Goal: Task Accomplishment & Management: Manage account settings

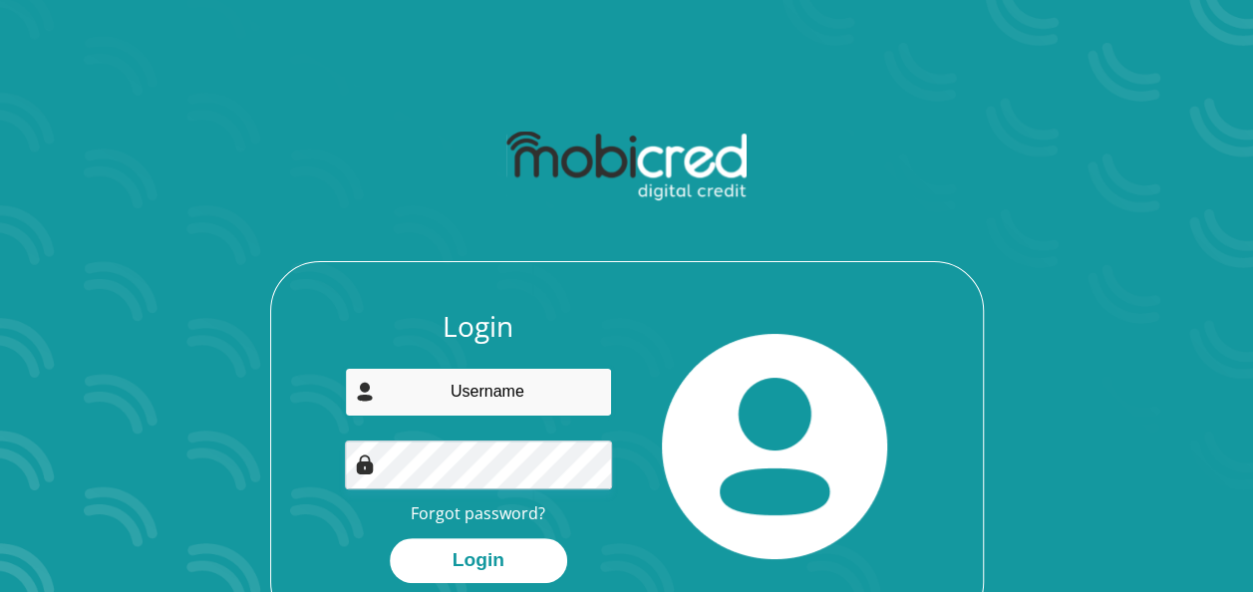
click at [543, 403] on input "email" at bounding box center [478, 392] width 267 height 49
type input "williamsjodi280@gmail.com"
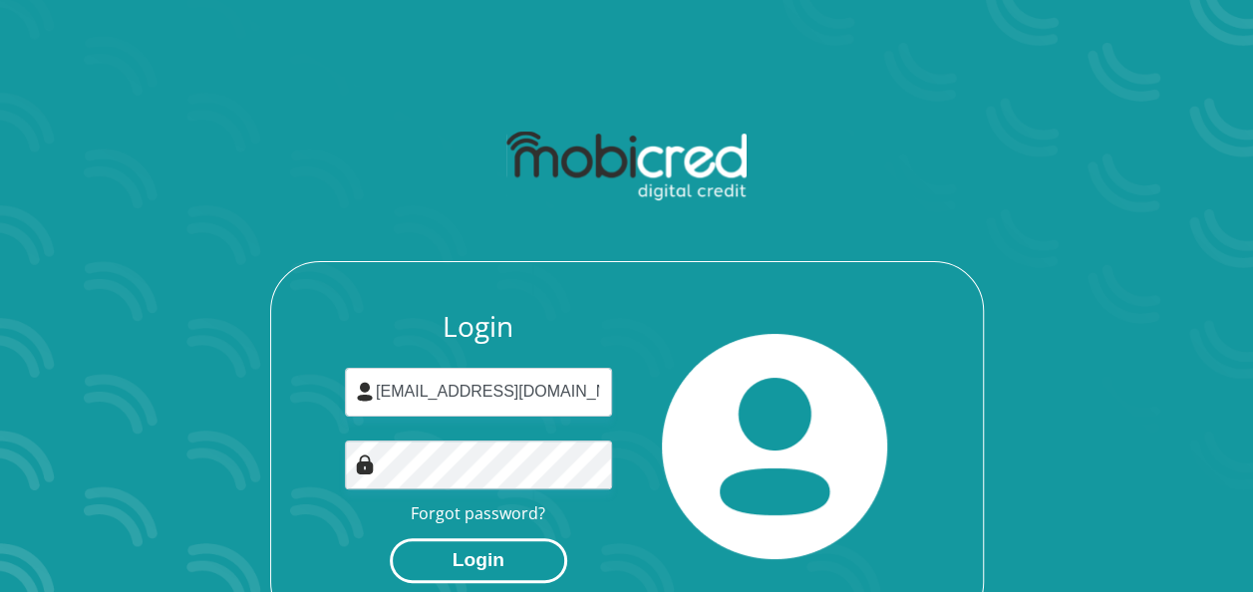
click at [504, 572] on button "Login" at bounding box center [478, 560] width 177 height 45
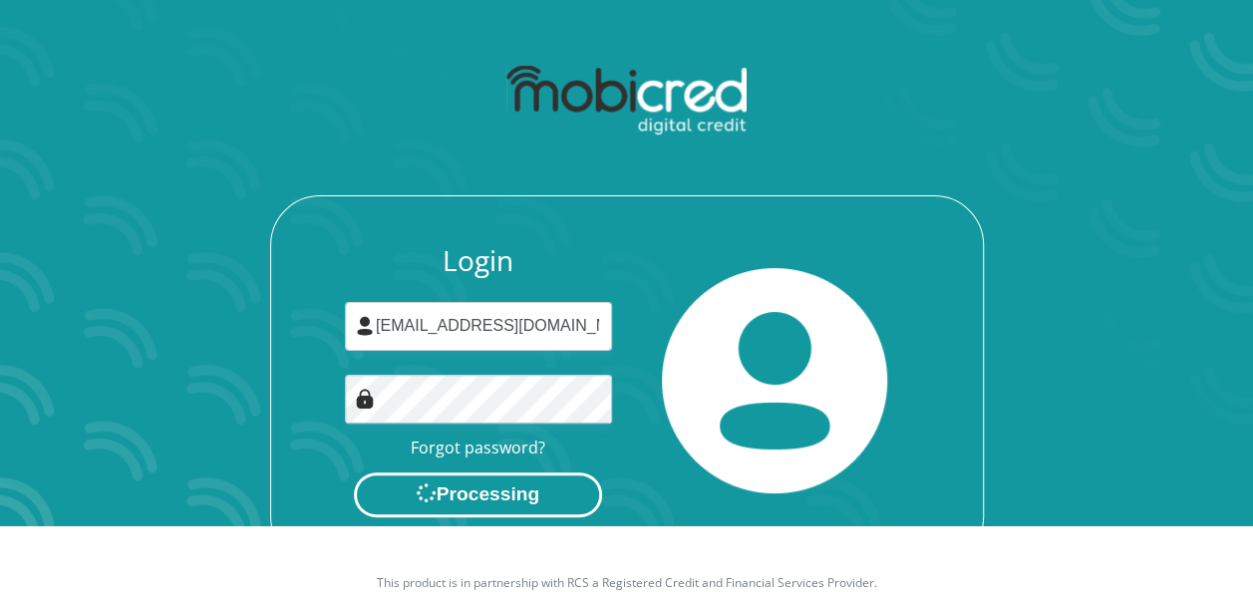
scroll to position [114, 0]
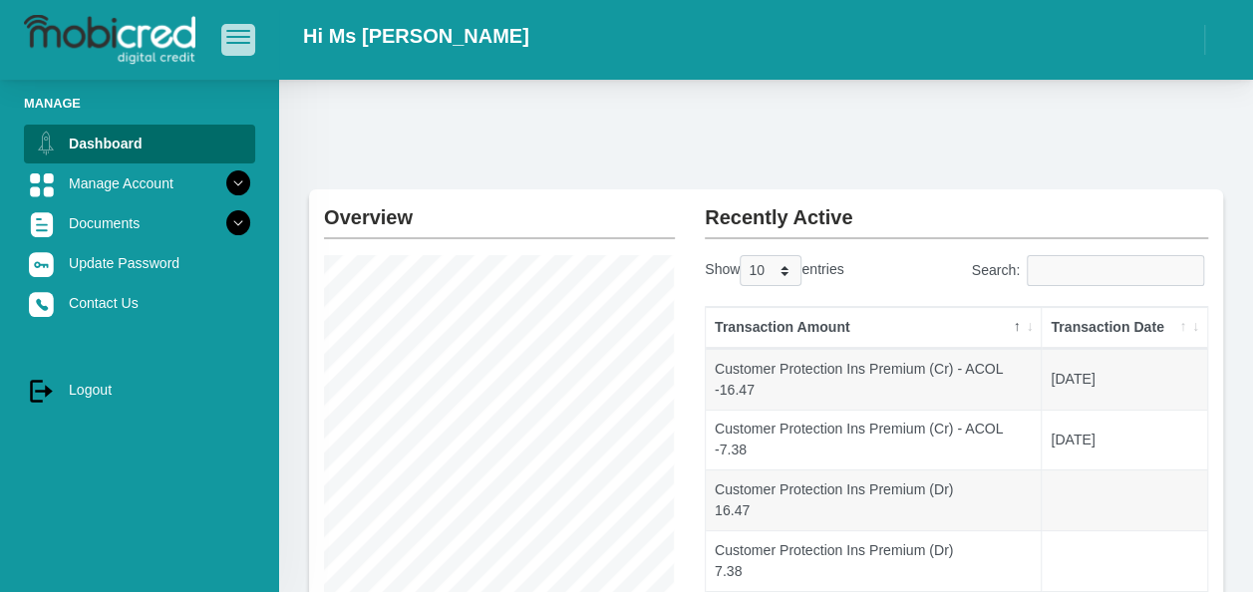
click at [243, 40] on span "button" at bounding box center [238, 37] width 24 height 14
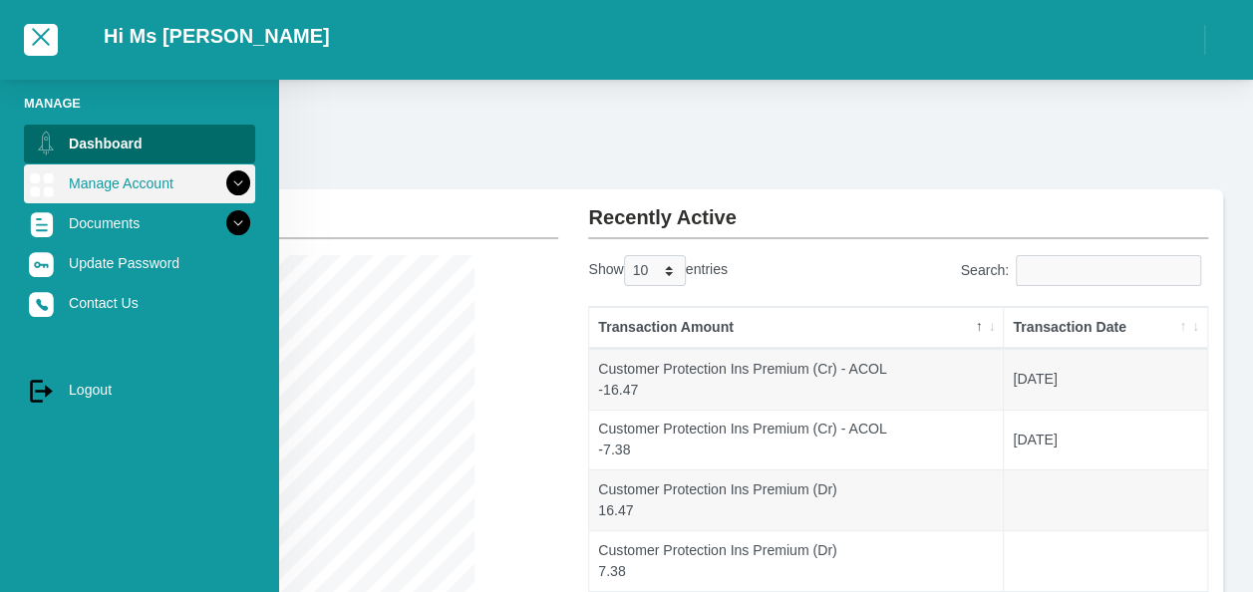
click at [238, 178] on icon at bounding box center [238, 183] width 34 height 34
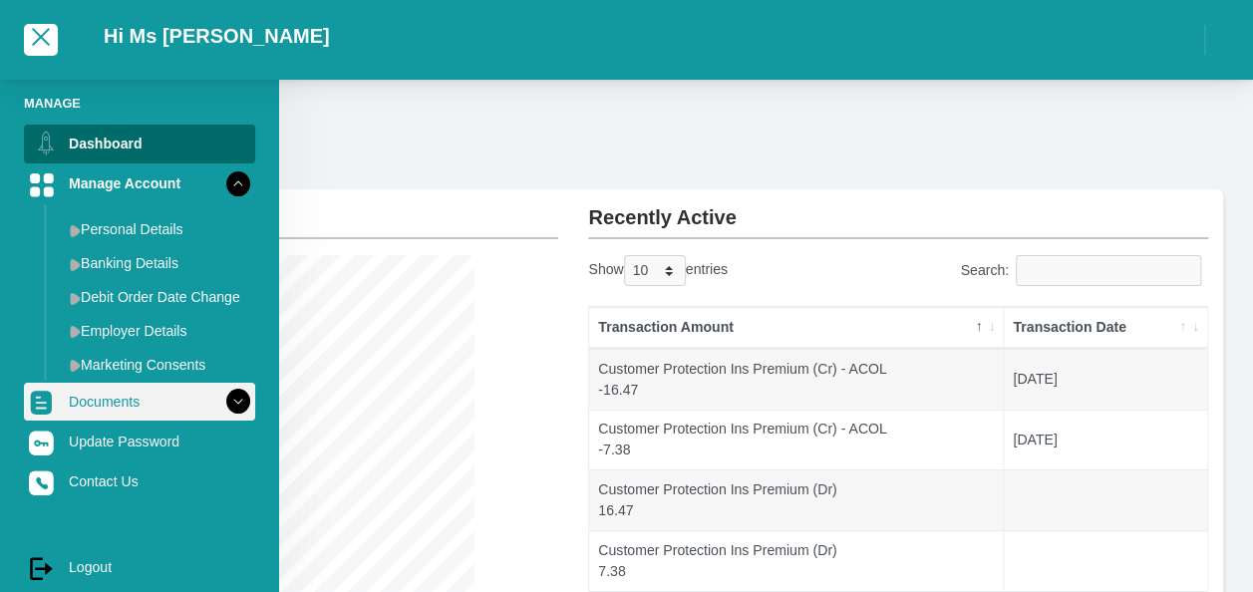
click at [240, 407] on icon at bounding box center [238, 402] width 34 height 34
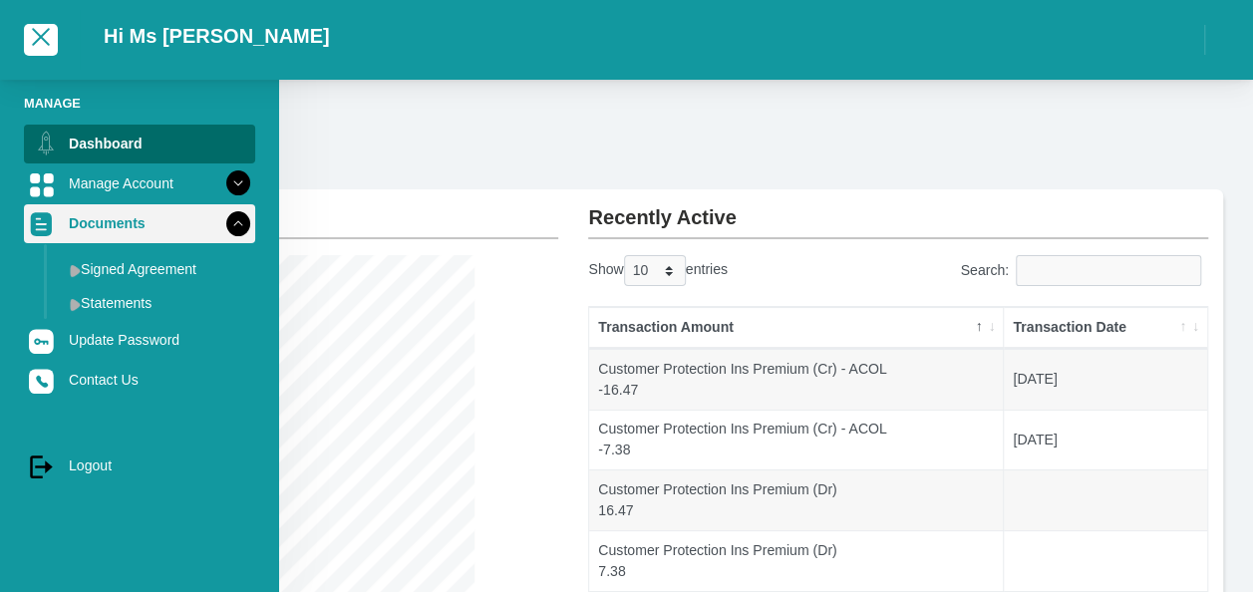
click at [241, 223] on icon at bounding box center [238, 223] width 34 height 34
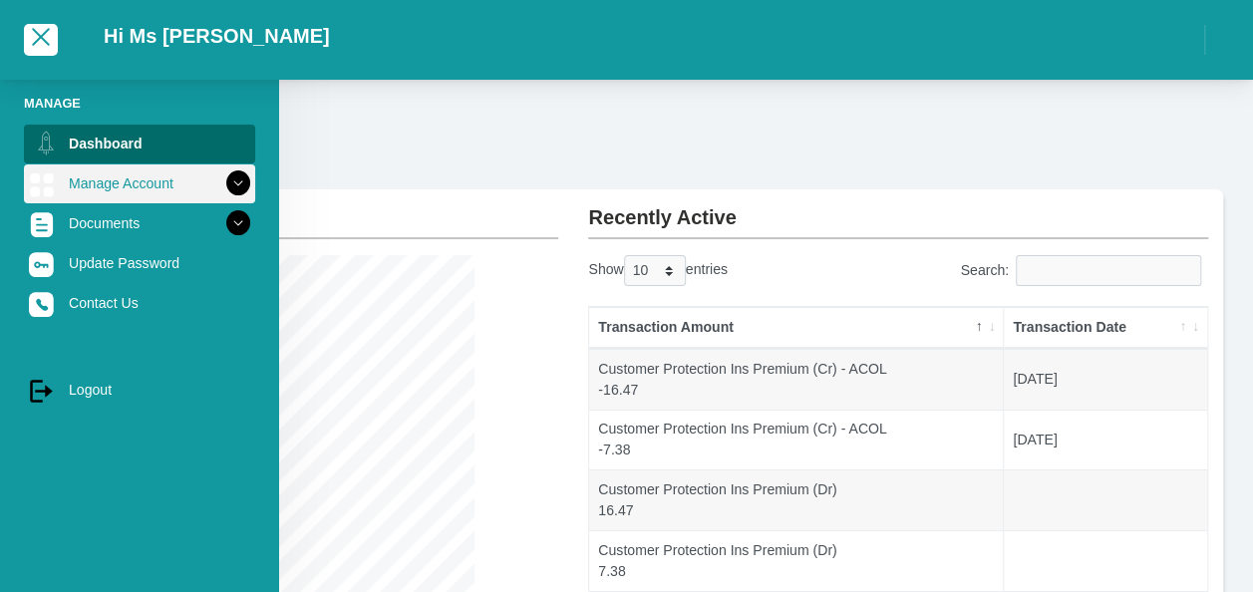
click at [243, 188] on icon at bounding box center [238, 183] width 34 height 34
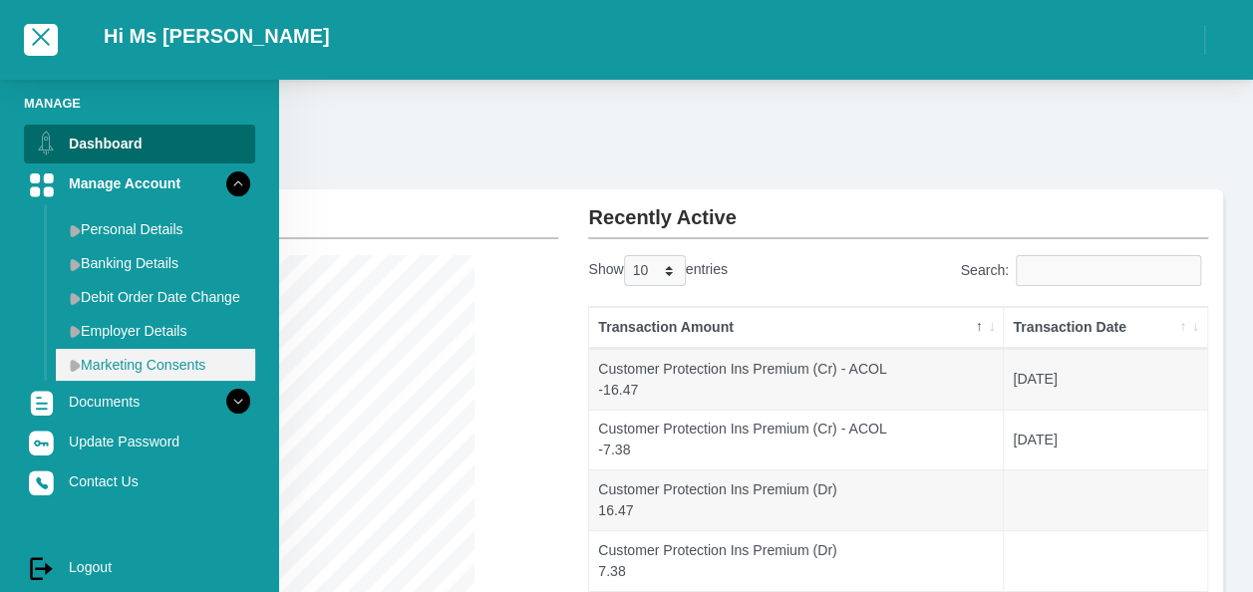
click at [178, 357] on link "Marketing Consents" at bounding box center [155, 365] width 199 height 32
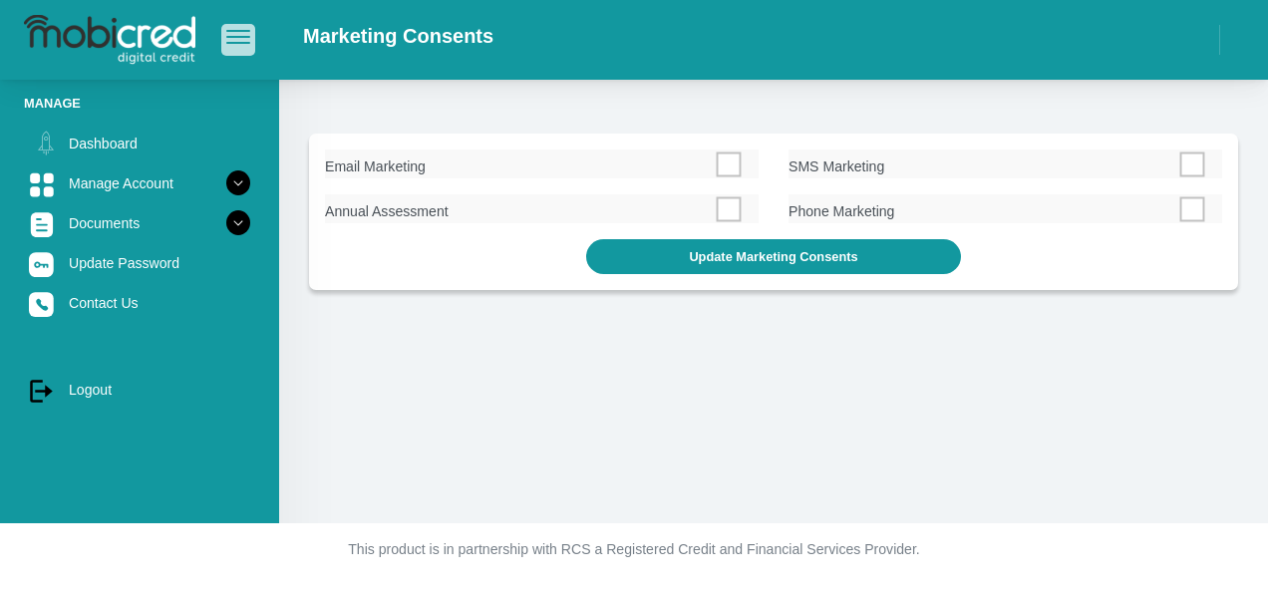
click at [244, 46] on button "button" at bounding box center [238, 39] width 34 height 31
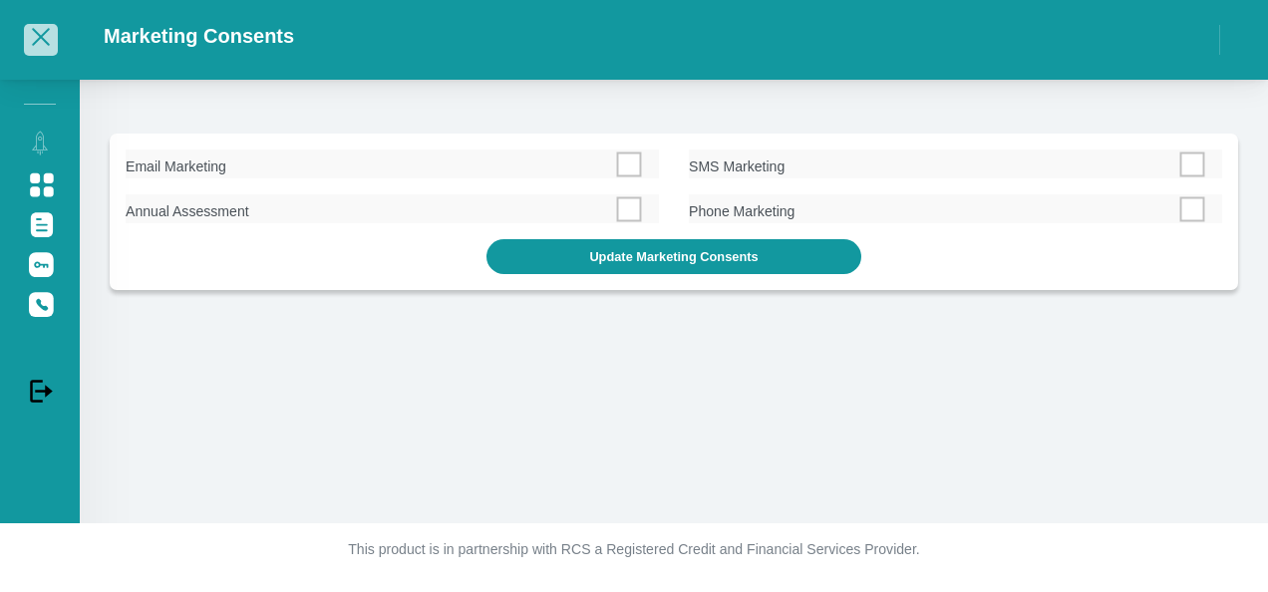
click at [32, 36] on span "button" at bounding box center [41, 37] width 18 height 18
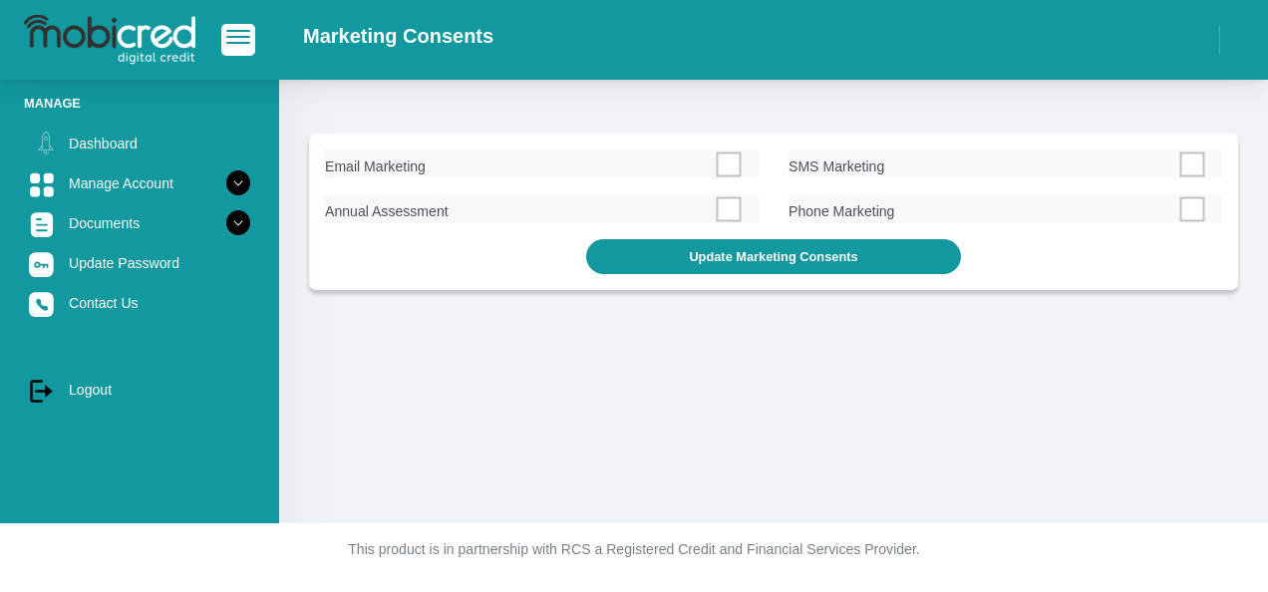
click at [124, 47] on img at bounding box center [109, 40] width 171 height 50
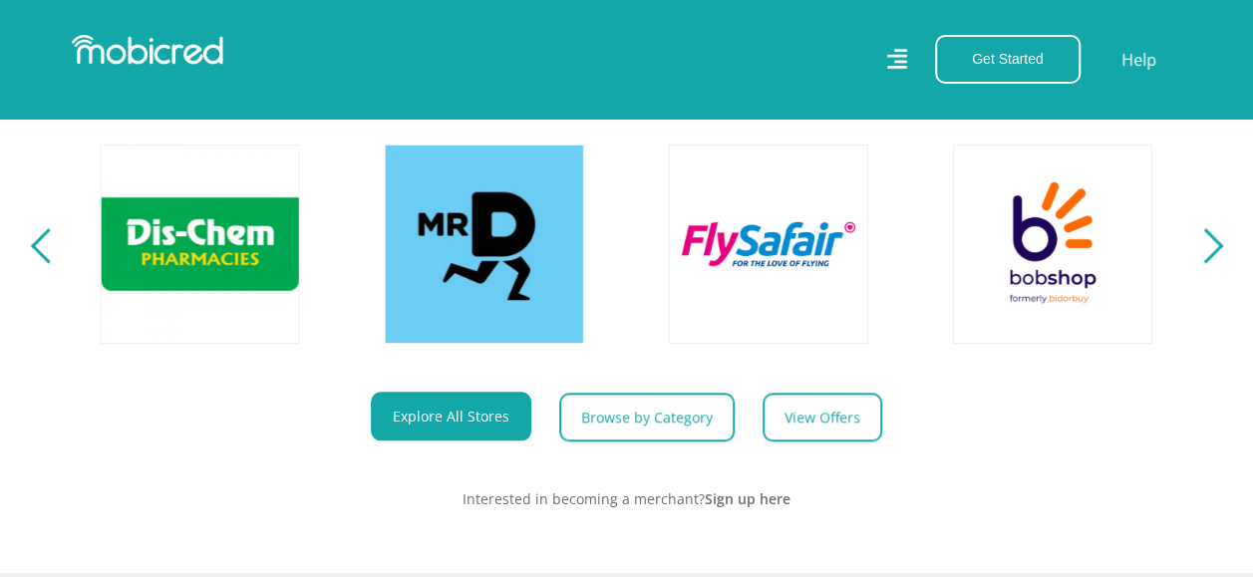
scroll to position [732, 0]
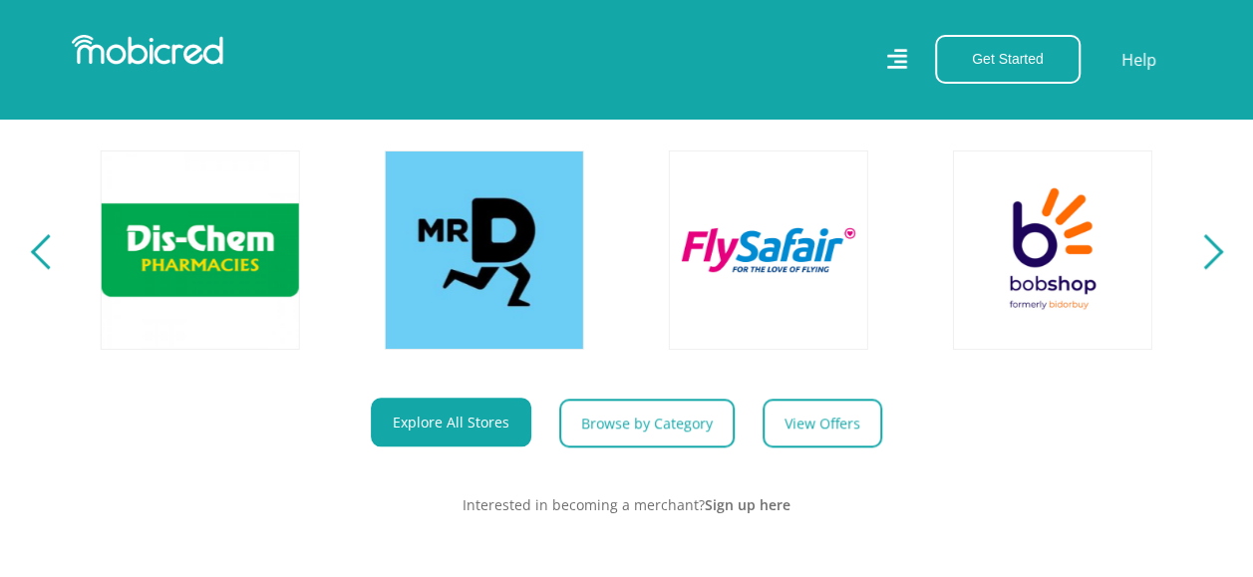
click at [44, 299] on section "Explore One Account. Infinite Possibilities. Unlock the possibilities of online…" at bounding box center [626, 212] width 1253 height 734
click at [43, 269] on div "Previous" at bounding box center [47, 251] width 35 height 35
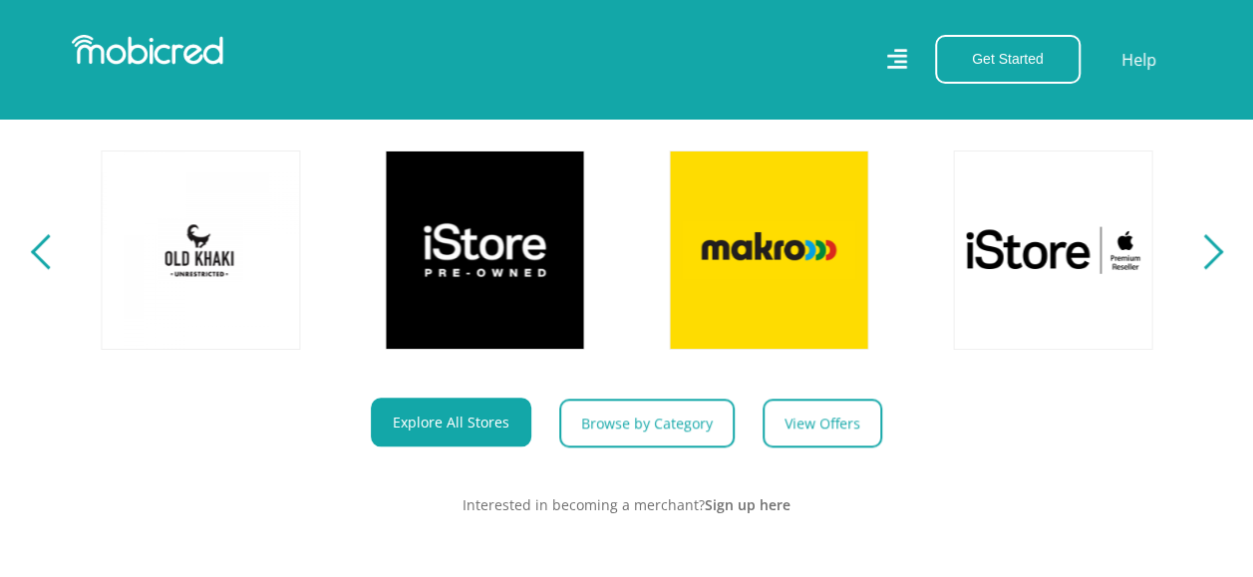
click at [43, 269] on div "Previous" at bounding box center [47, 251] width 35 height 35
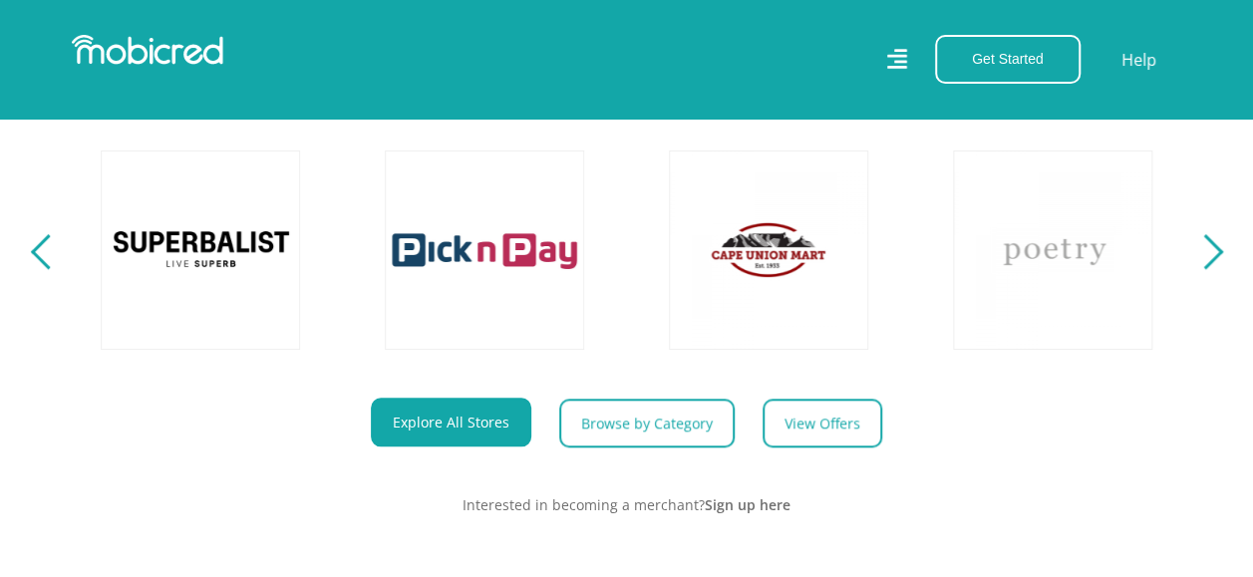
scroll to position [0, 284]
click at [524, 284] on link at bounding box center [485, 250] width 234 height 234
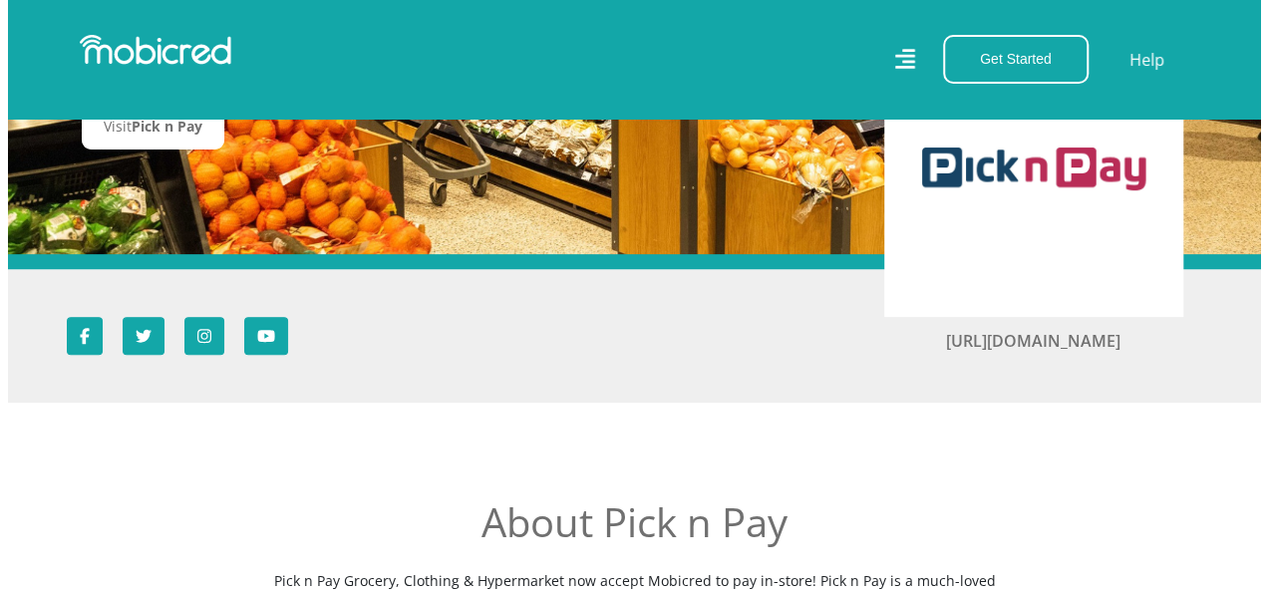
scroll to position [174, 0]
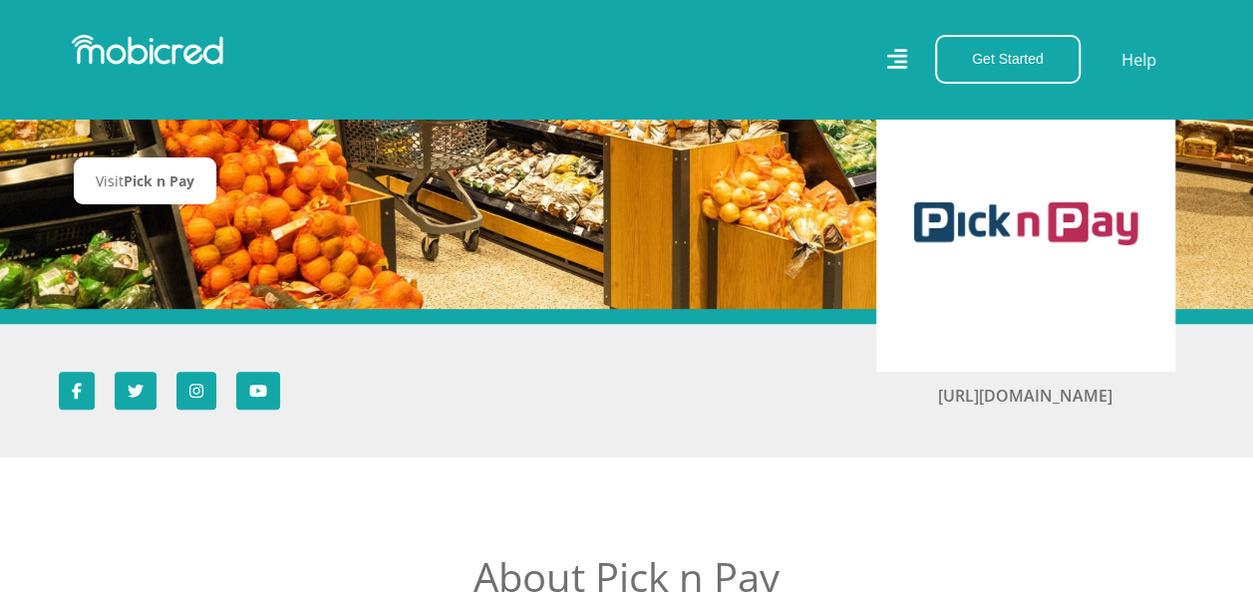
click at [903, 56] on icon at bounding box center [896, 59] width 20 height 20
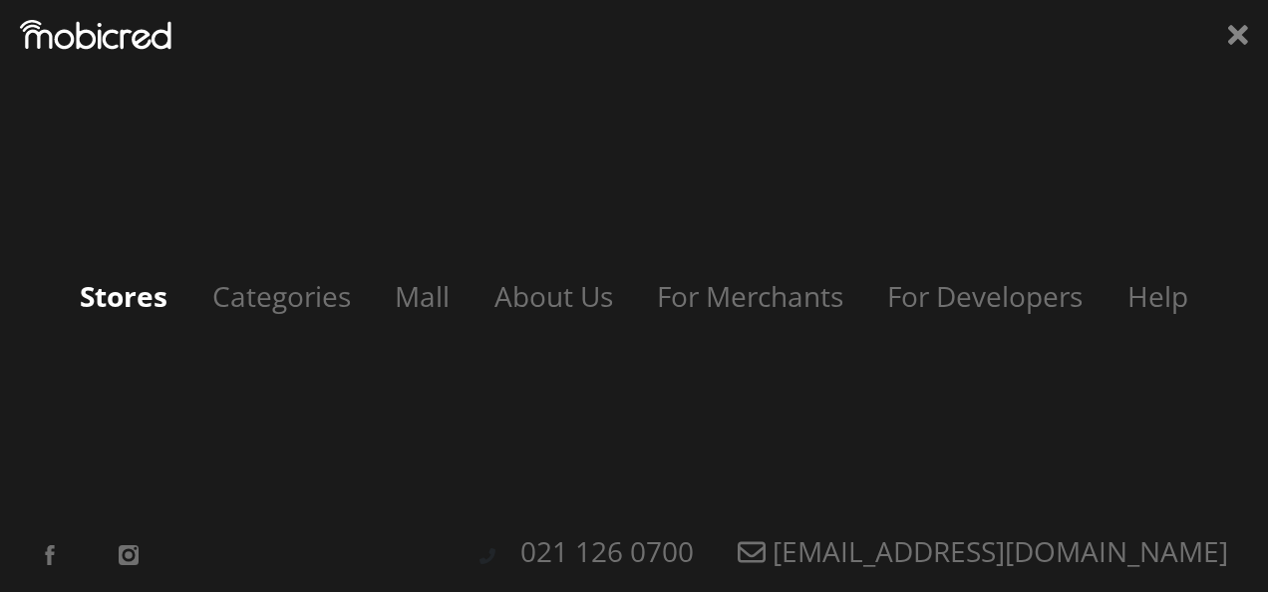
click at [157, 305] on link "Stores" at bounding box center [124, 296] width 128 height 38
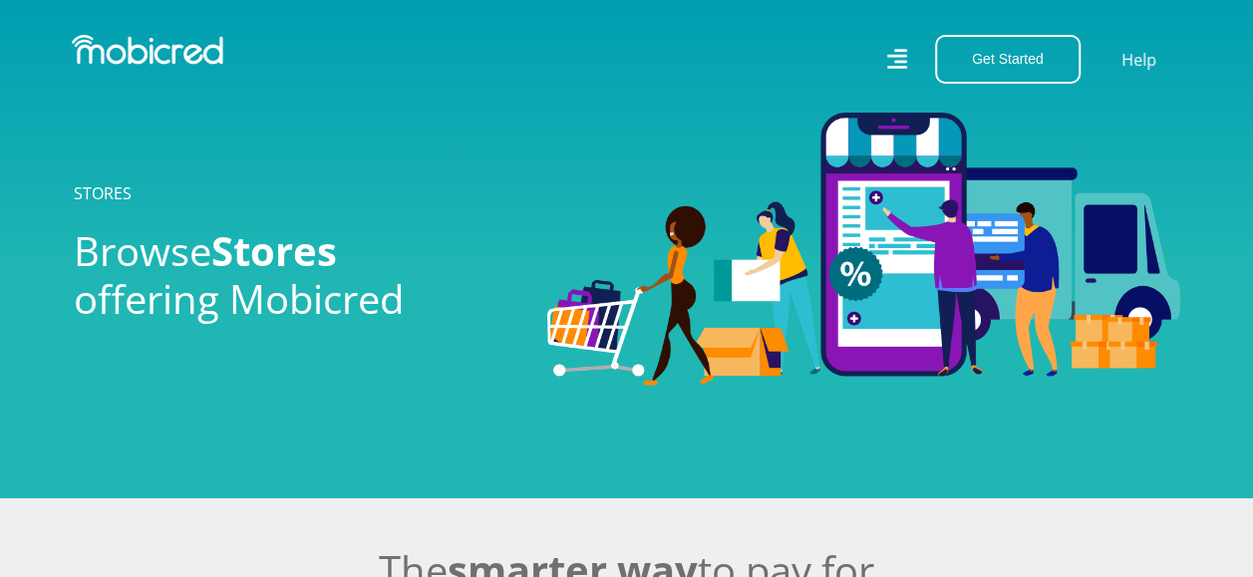
click at [886, 56] on div "Get Started Open an Account Account Holder Login Help" at bounding box center [912, 59] width 570 height 49
click at [905, 63] on icon at bounding box center [896, 59] width 21 height 21
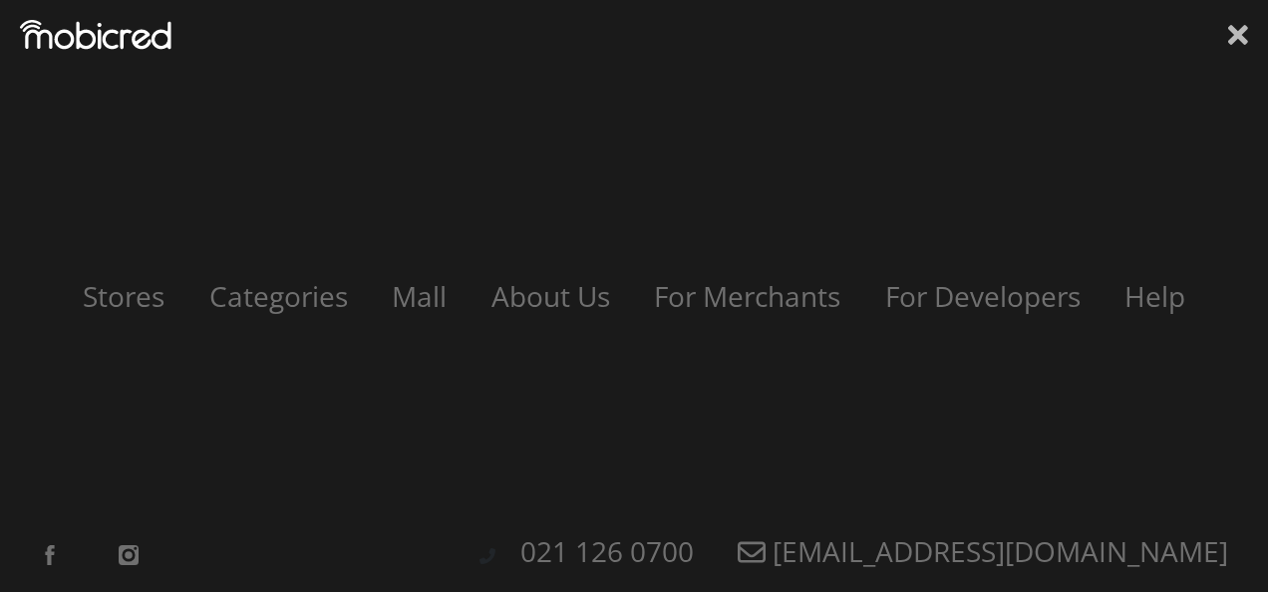
click at [1234, 38] on icon at bounding box center [1238, 35] width 20 height 20
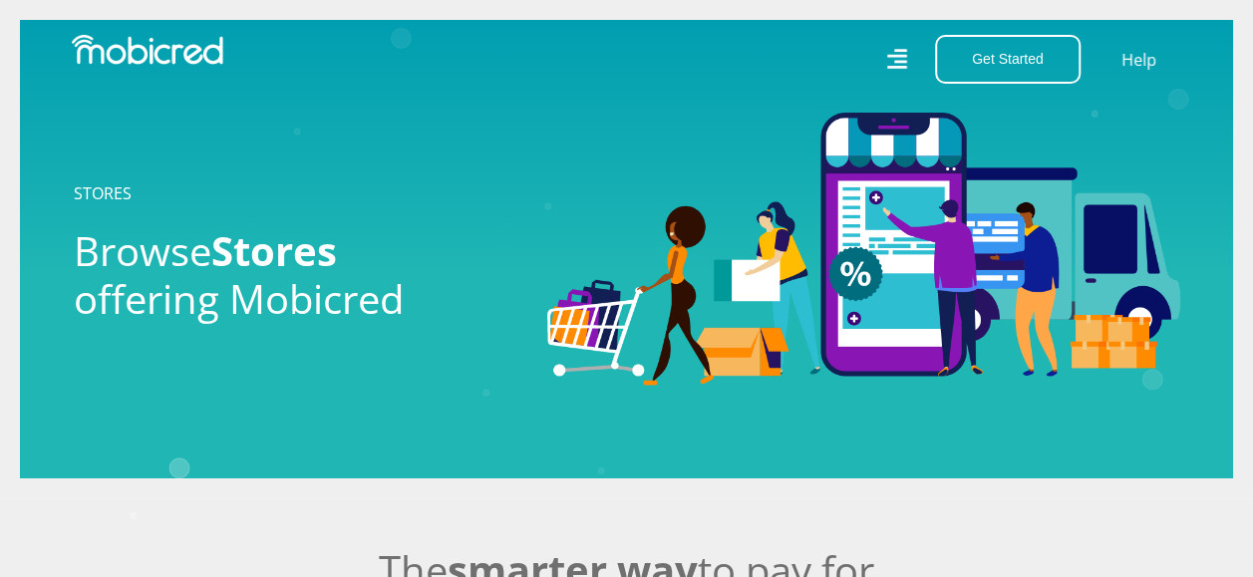
click at [119, 36] on img at bounding box center [147, 50] width 151 height 30
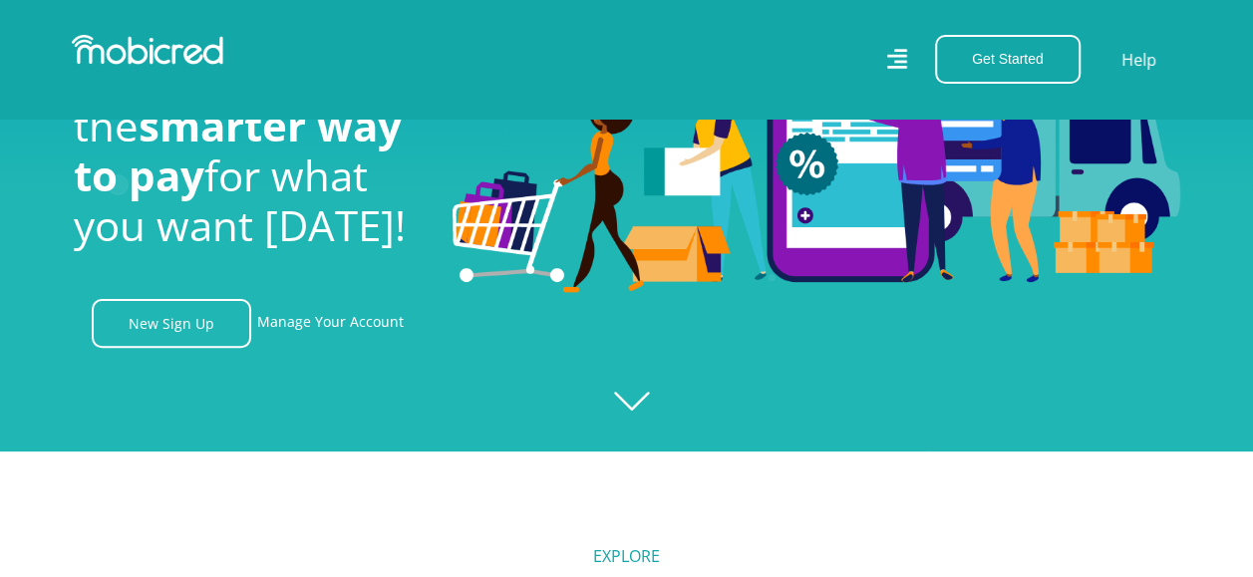
scroll to position [113, 0]
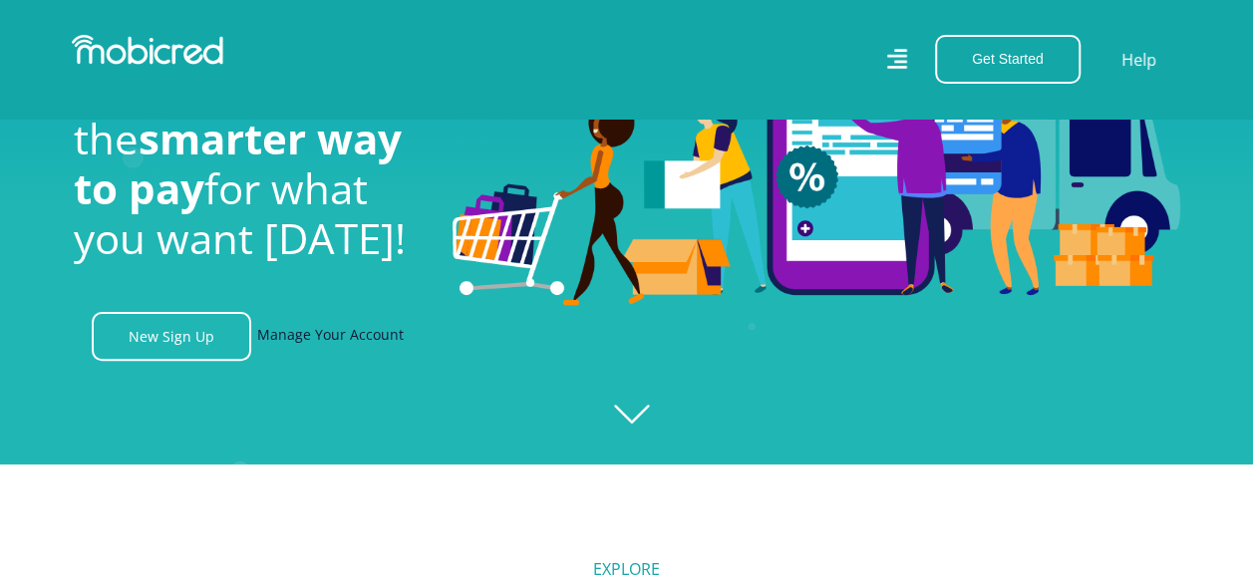
click at [391, 321] on link "Manage Your Account" at bounding box center [330, 336] width 146 height 49
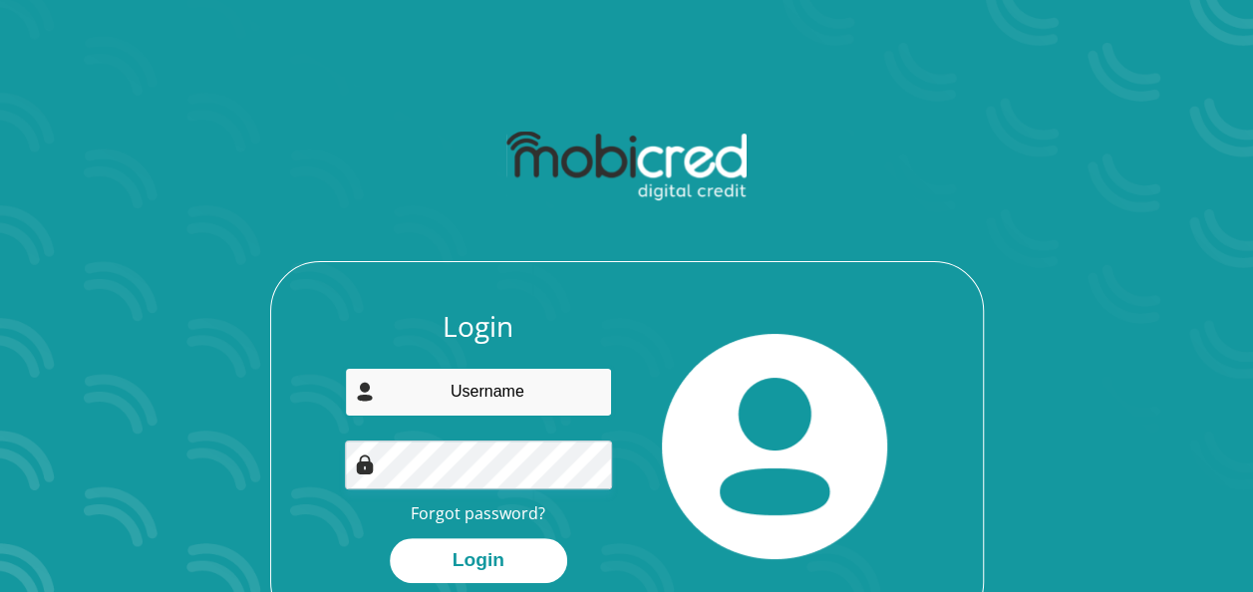
click at [504, 395] on input "email" at bounding box center [478, 392] width 267 height 49
type input "[EMAIL_ADDRESS][DOMAIN_NAME]"
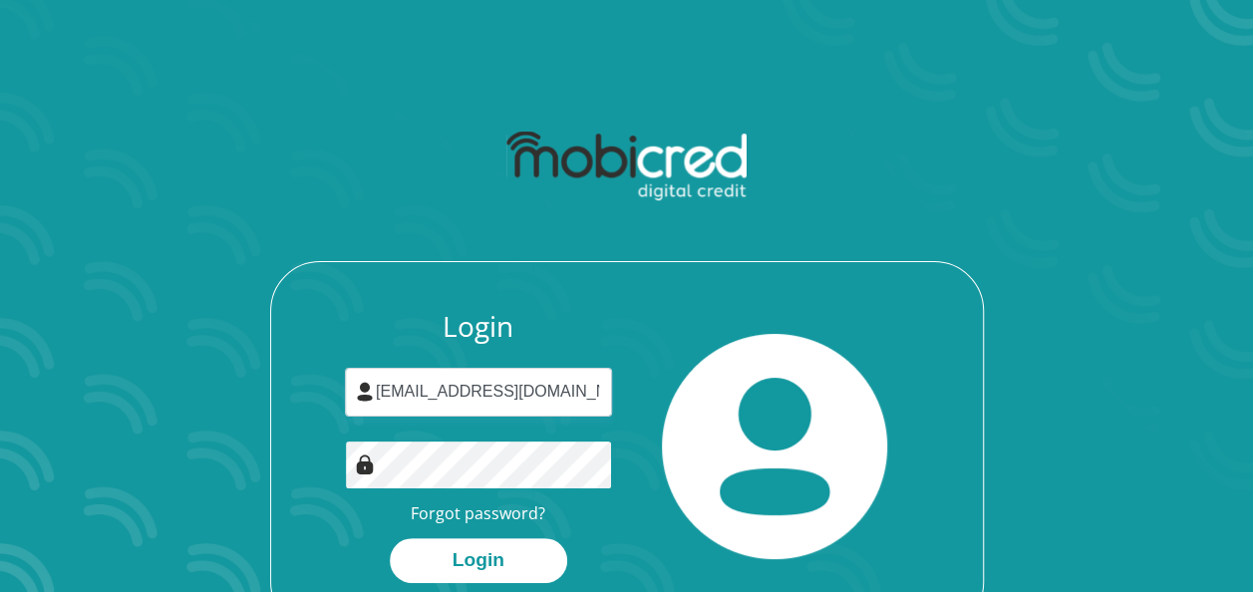
click at [390, 538] on button "Login" at bounding box center [478, 560] width 177 height 45
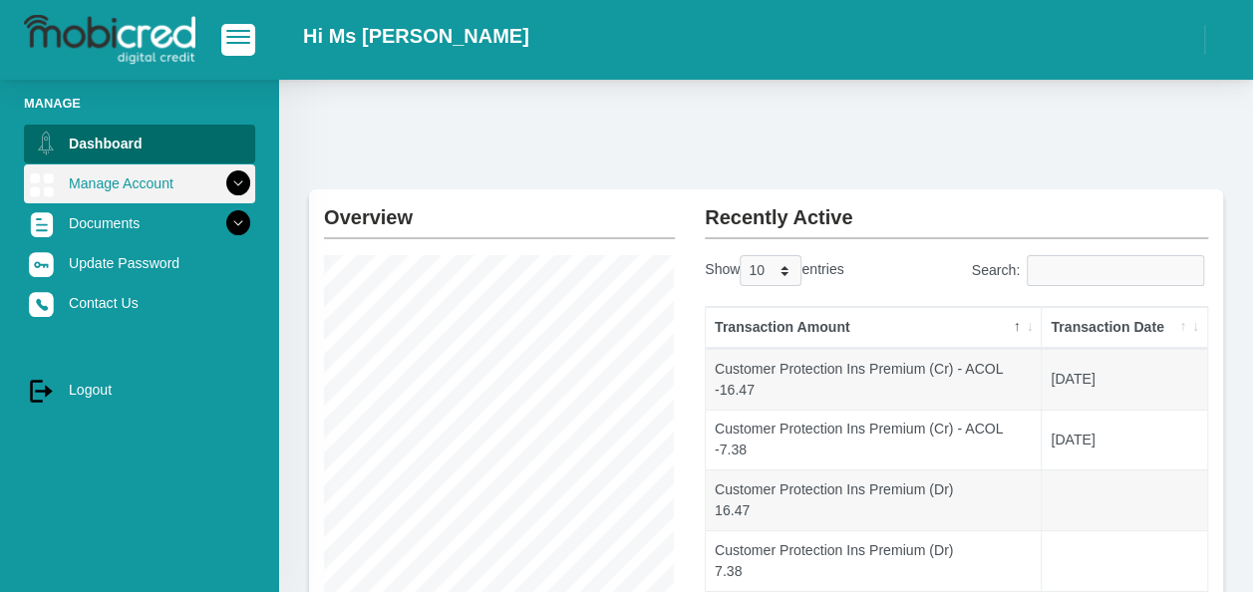
click at [224, 170] on icon at bounding box center [238, 183] width 34 height 34
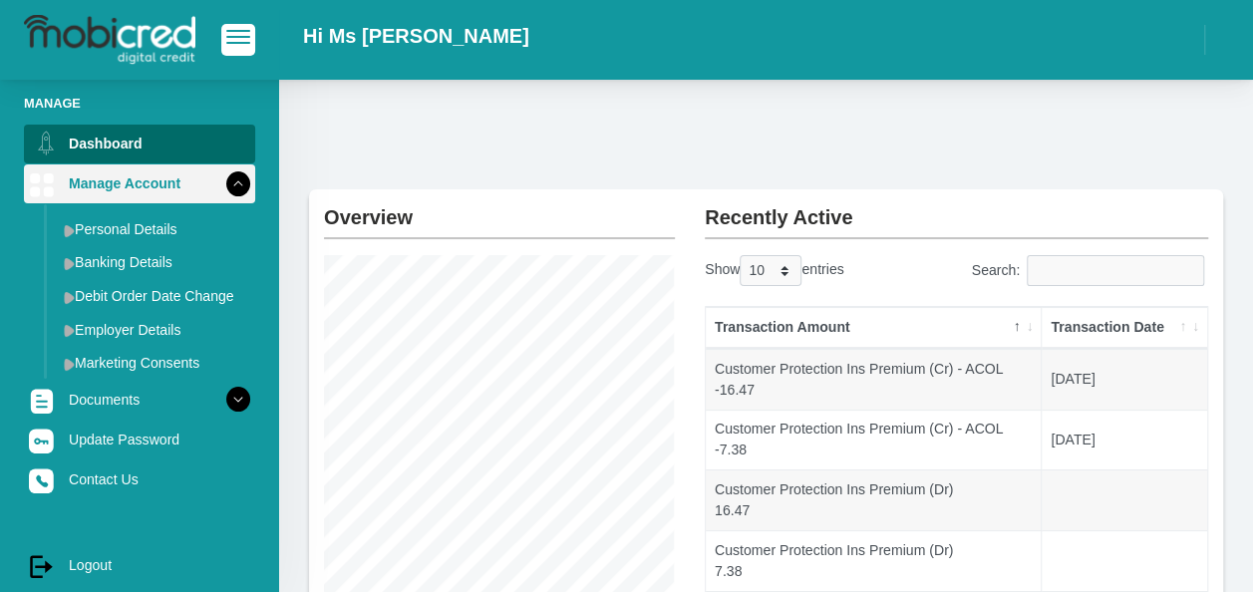
click at [225, 173] on icon at bounding box center [238, 183] width 34 height 34
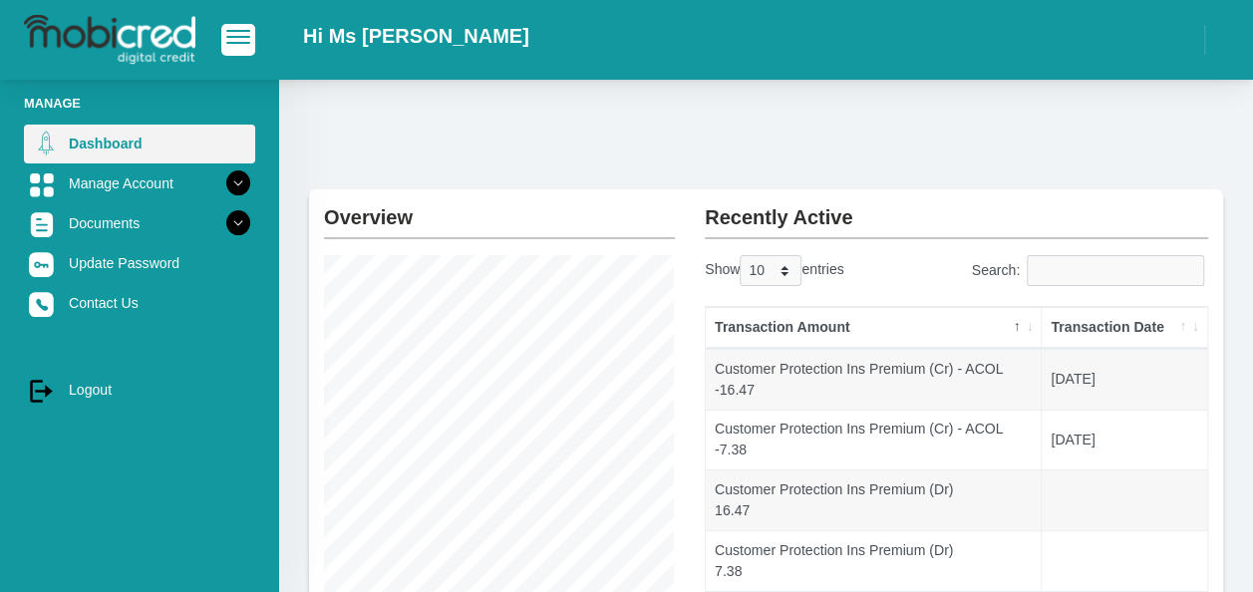
click at [145, 142] on link "Dashboard" at bounding box center [139, 144] width 231 height 38
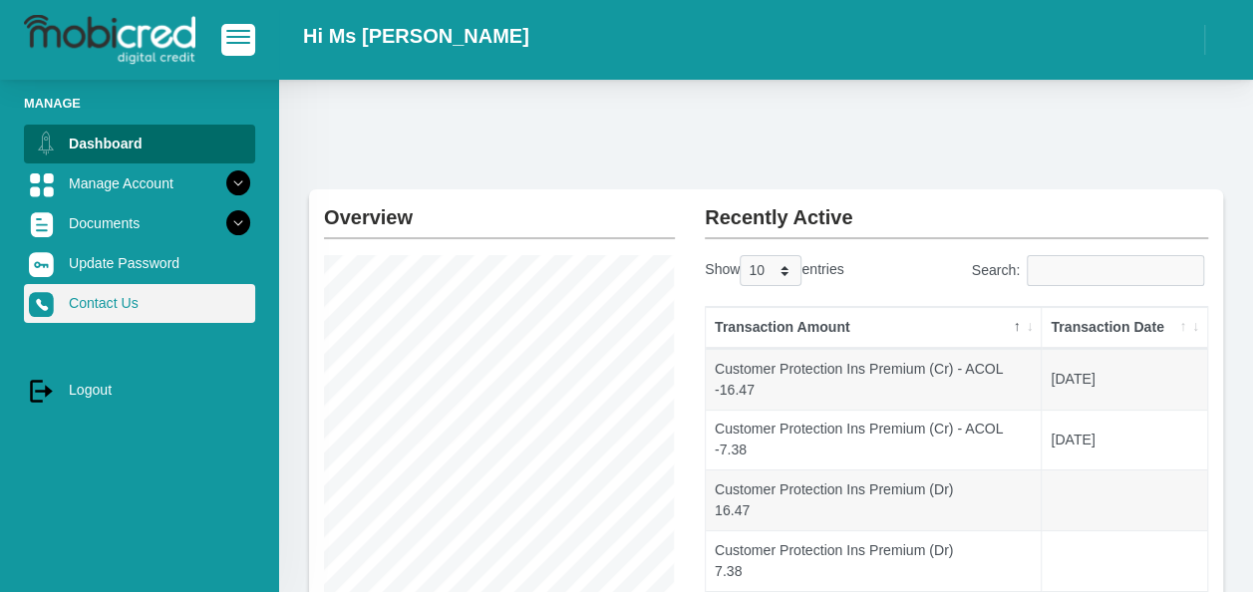
click at [137, 305] on link "Contact Us" at bounding box center [139, 303] width 231 height 38
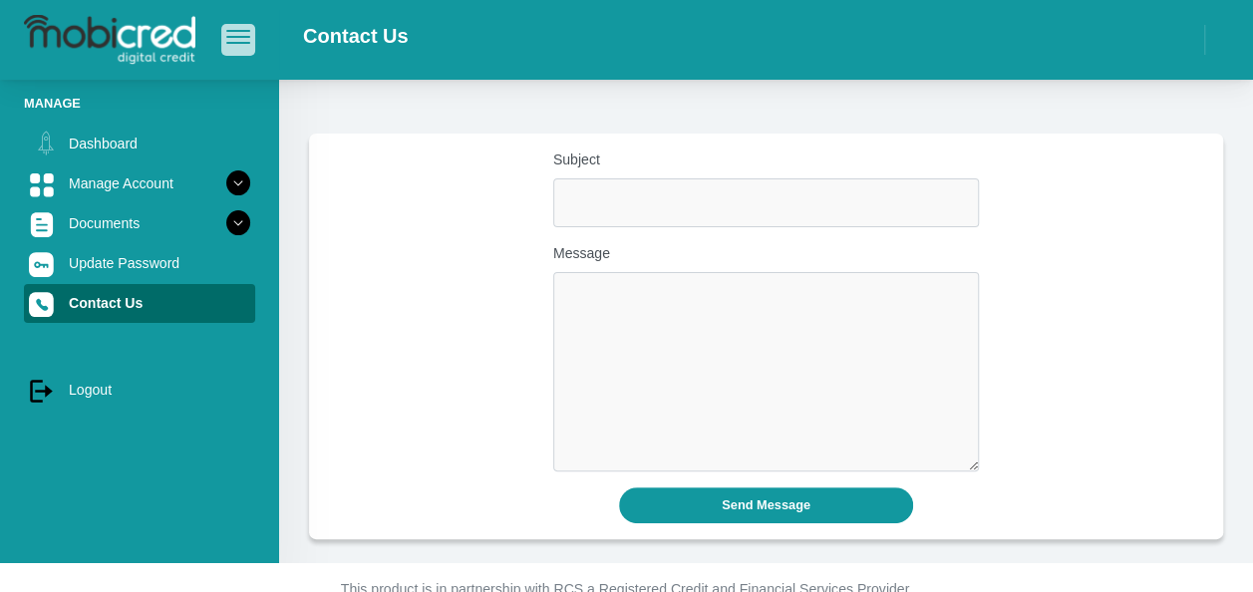
click at [241, 32] on span "button" at bounding box center [238, 31] width 24 height 2
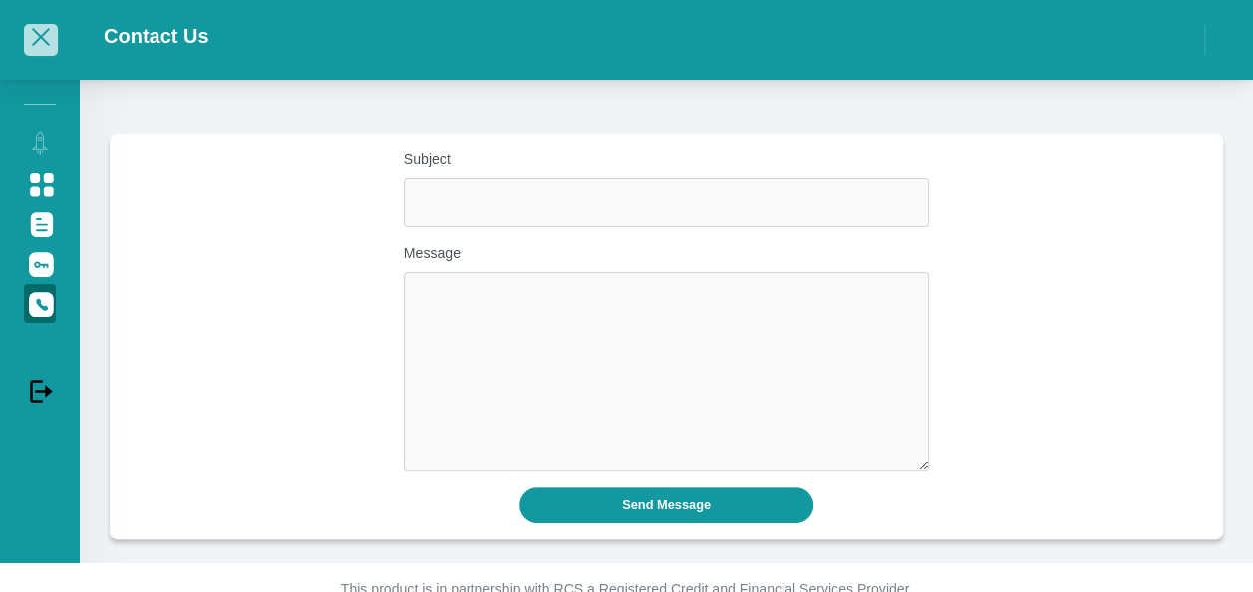
click at [33, 44] on span "button" at bounding box center [41, 37] width 18 height 18
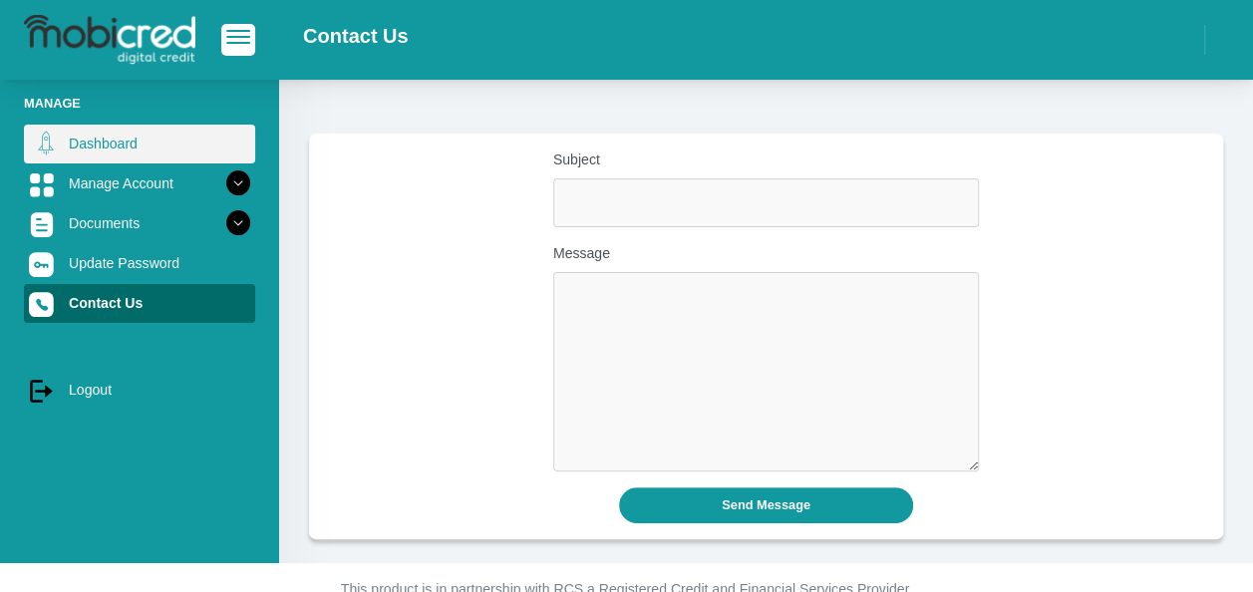
click at [87, 143] on link "Dashboard" at bounding box center [139, 144] width 231 height 38
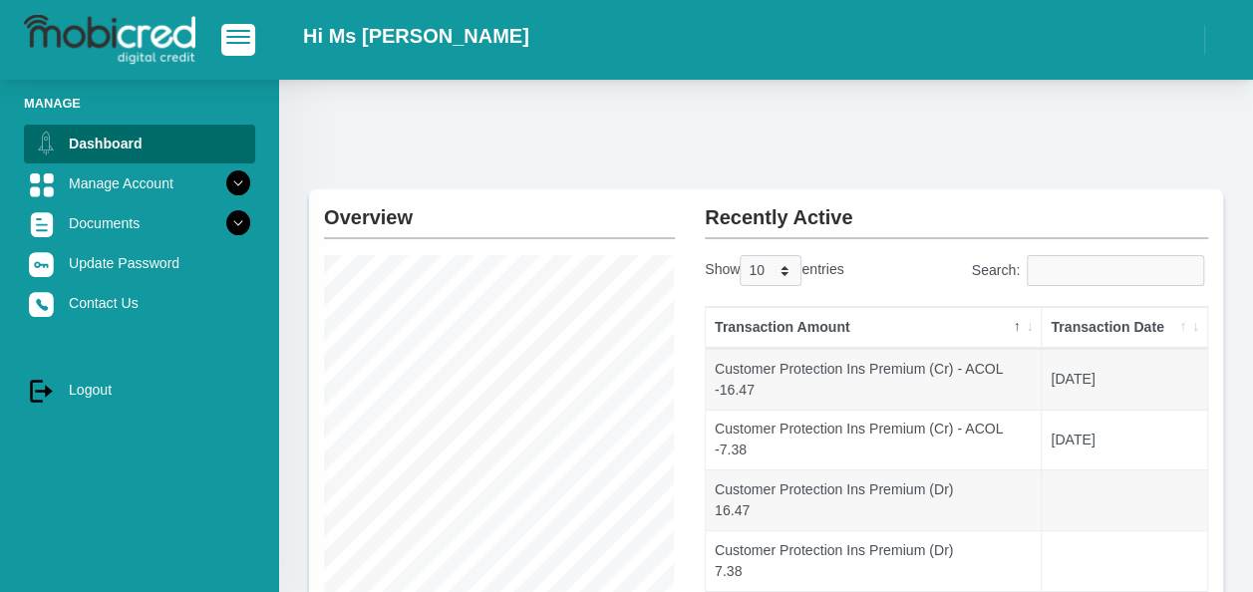
drag, startPoint x: 1252, startPoint y: 100, endPoint x: 1267, endPoint y: 298, distance: 198.9
click at [1252, 298] on html "Hi Ms J Williams" at bounding box center [626, 562] width 1253 height 1124
drag, startPoint x: 1267, startPoint y: 298, endPoint x: 1100, endPoint y: 88, distance: 268.2
click at [1100, 88] on div "Overview Instalment amount: 269.37 i Account Start Date: 11 July 2025 Account N…" at bounding box center [766, 567] width 974 height 975
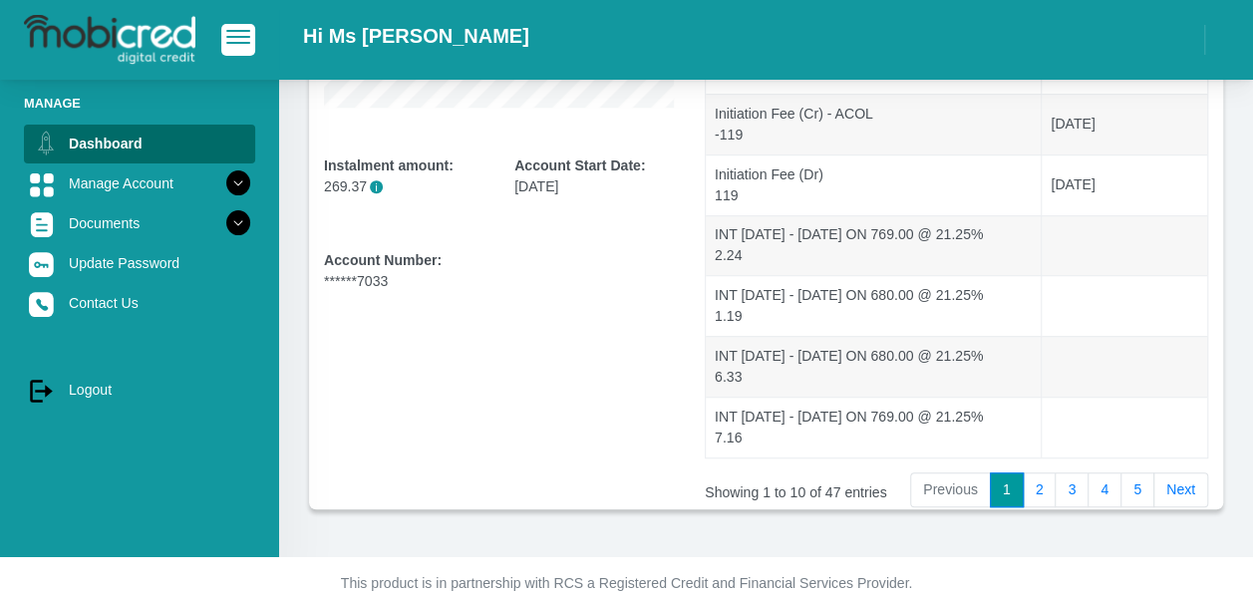
scroll to position [525, 0]
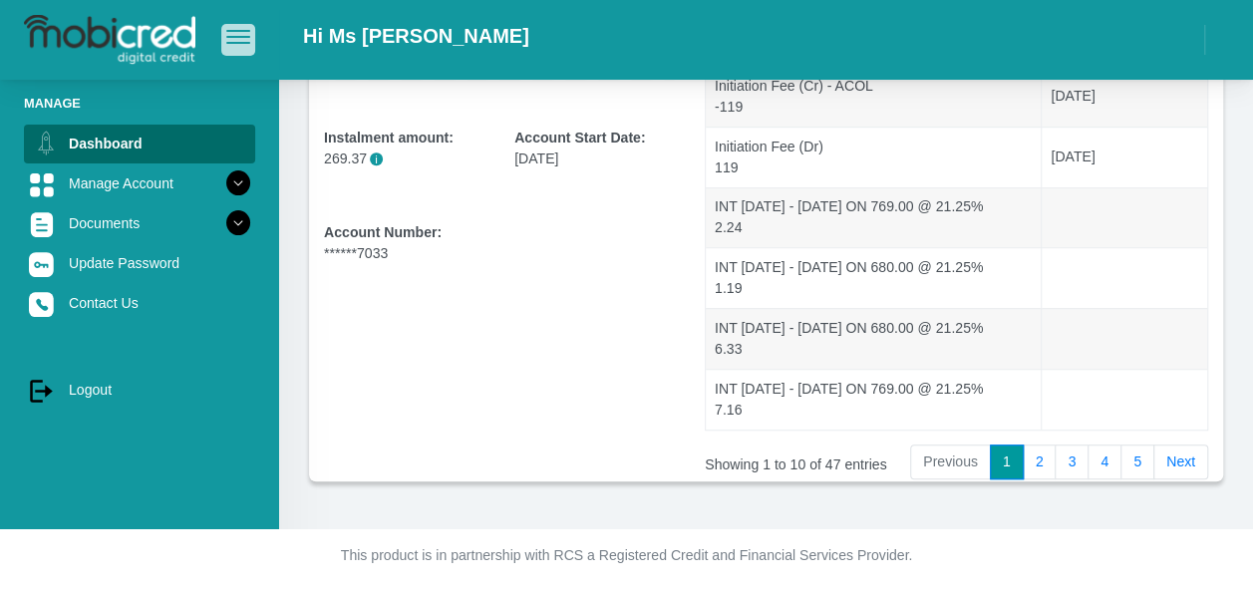
click at [231, 32] on span "button" at bounding box center [238, 31] width 24 height 2
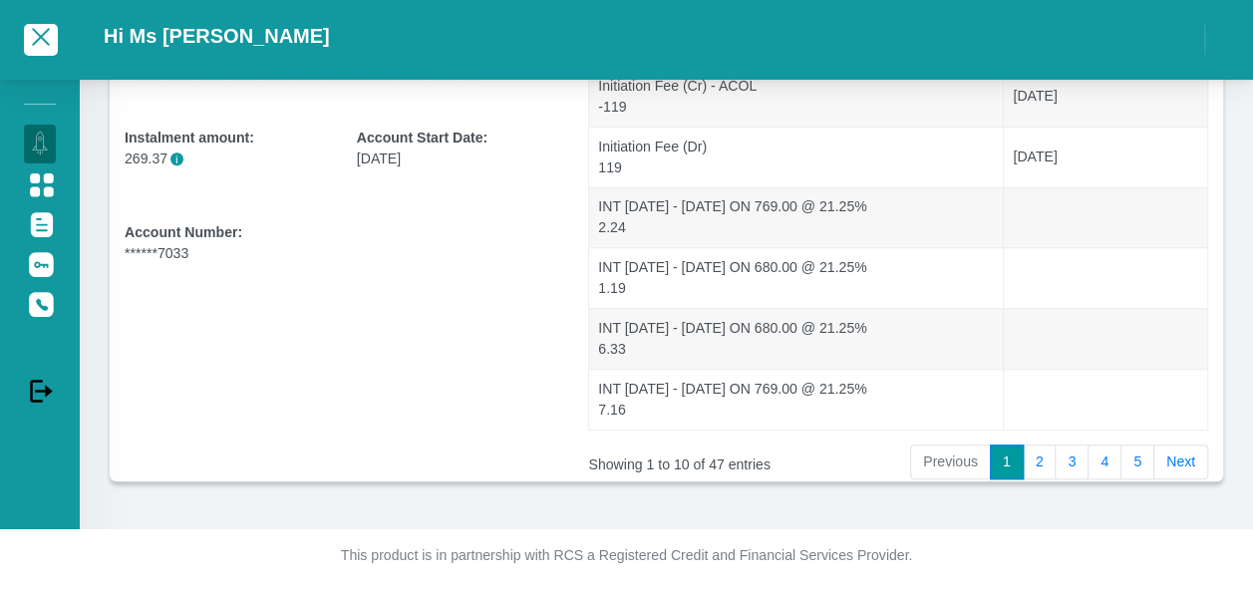
click at [1226, 384] on div "Overview Instalment amount: 269.37 i Account Start Date: 11 July 2025 Account N…" at bounding box center [666, 42] width 1173 height 975
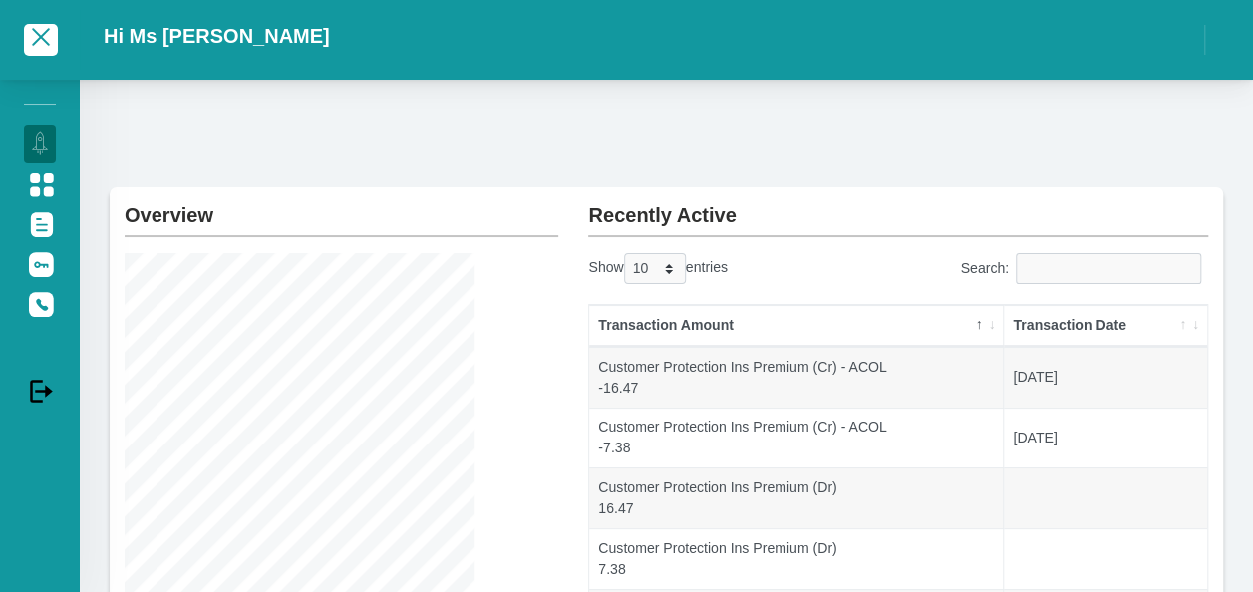
scroll to position [0, 0]
click at [210, 38] on h2 "Hi Ms J Williams" at bounding box center [217, 36] width 226 height 24
click at [41, 39] on span "button" at bounding box center [41, 37] width 18 height 18
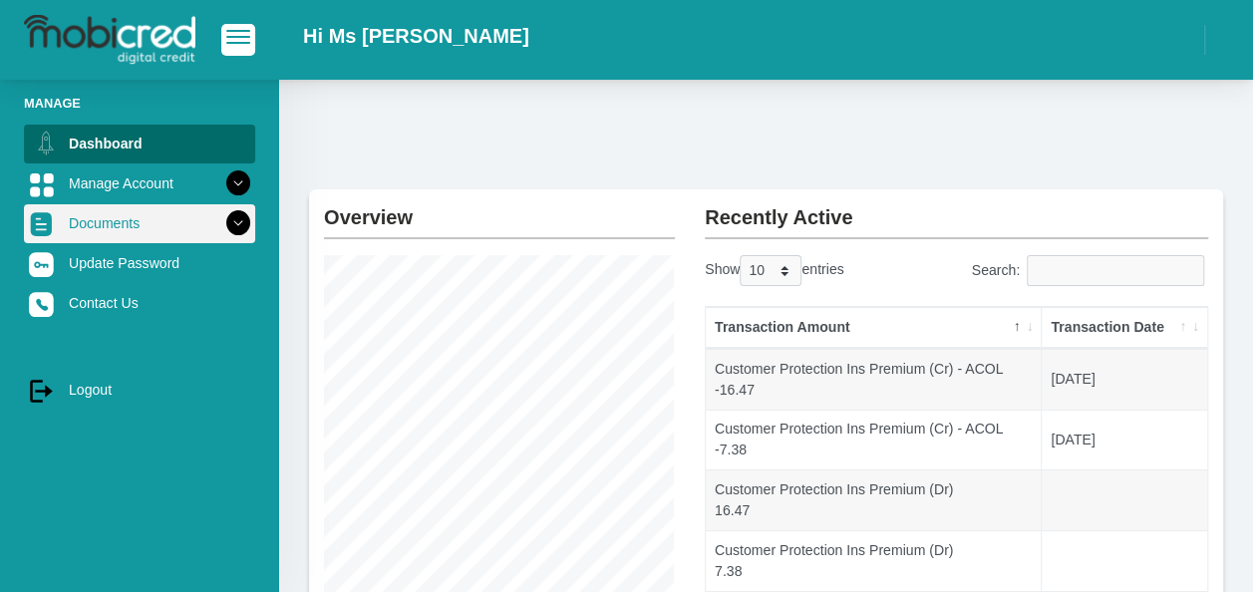
click at [221, 225] on icon at bounding box center [238, 223] width 34 height 34
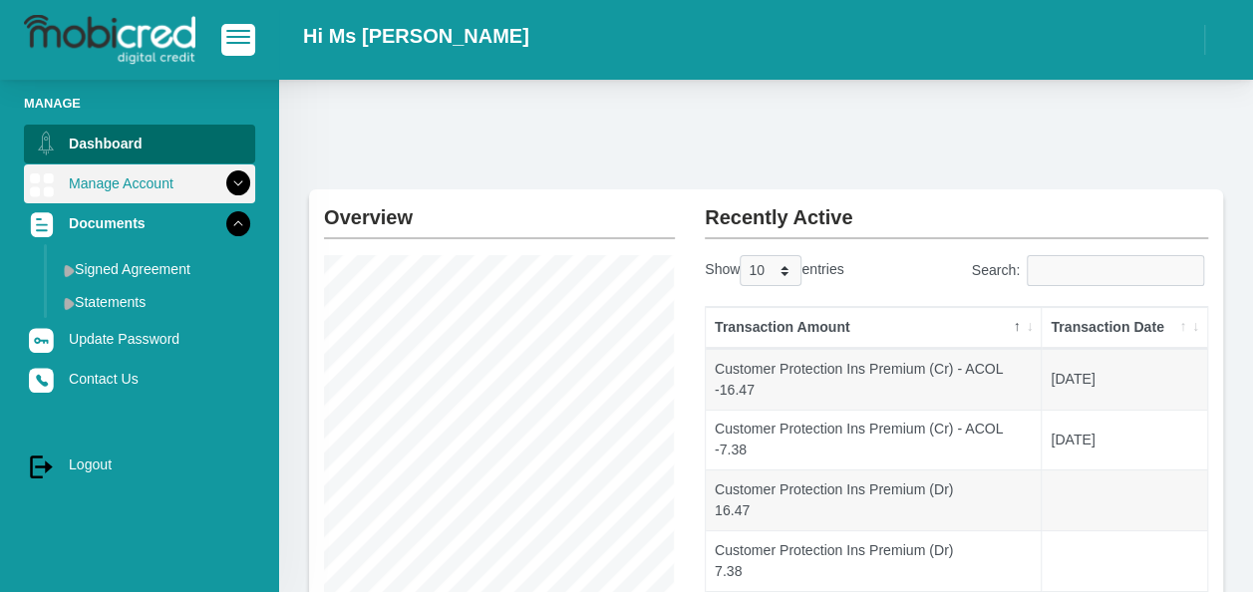
click at [224, 177] on icon at bounding box center [238, 183] width 34 height 34
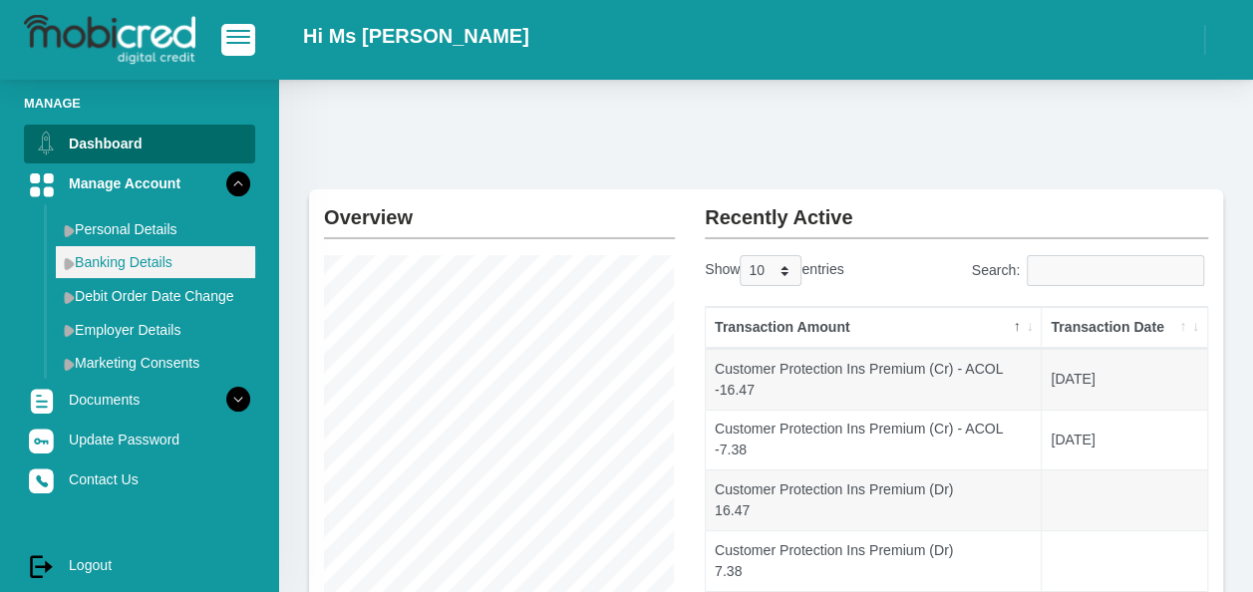
click at [177, 275] on link "Banking Details" at bounding box center [155, 262] width 199 height 32
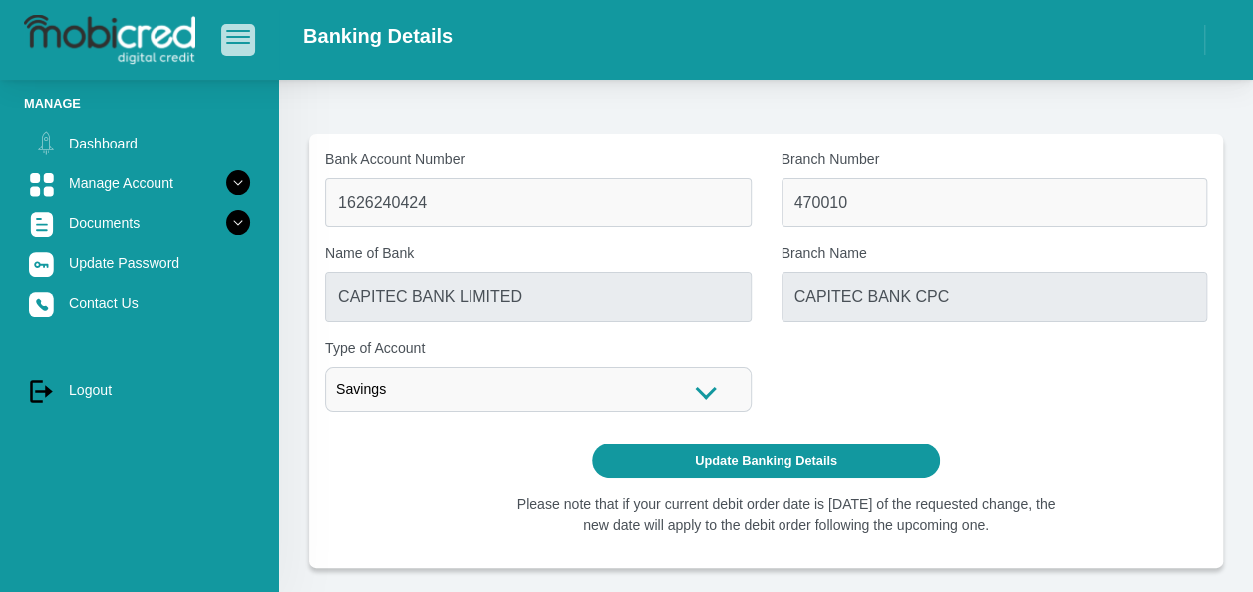
click at [243, 32] on span "button" at bounding box center [238, 31] width 24 height 2
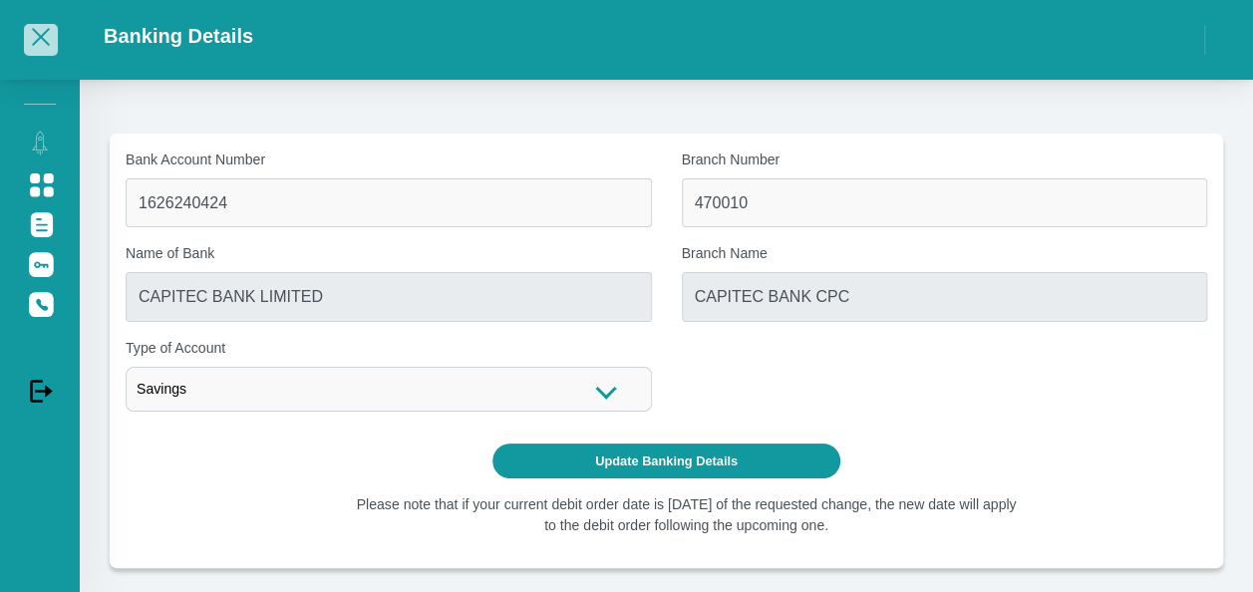
click at [39, 46] on button "button" at bounding box center [41, 39] width 34 height 31
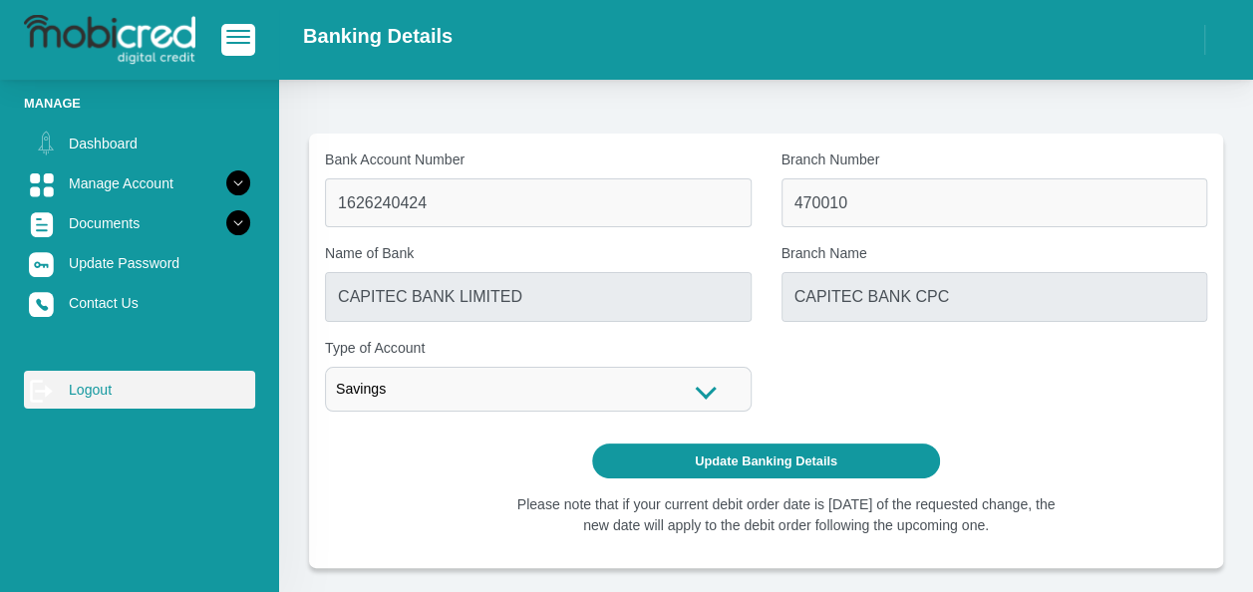
click at [86, 382] on link "log out Logout" at bounding box center [139, 390] width 231 height 38
